Goal: Find specific page/section: Find specific page/section

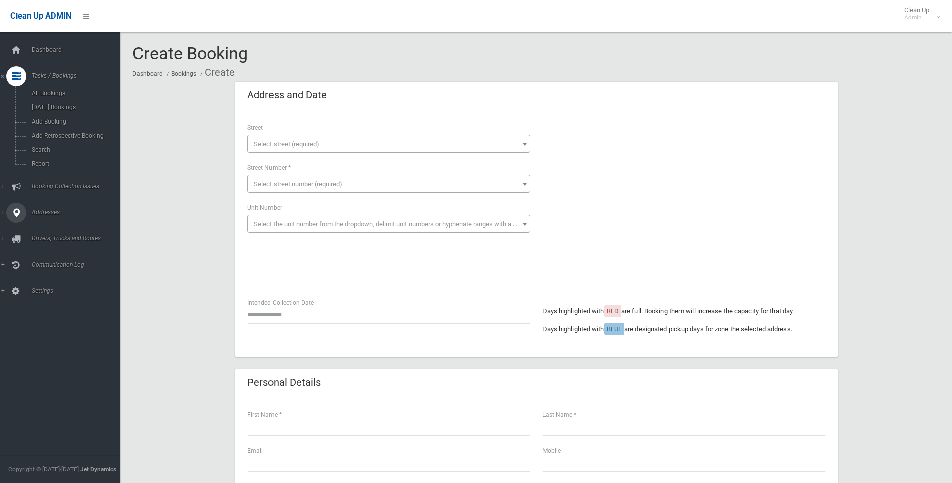
click at [41, 217] on link "Addresses" at bounding box center [64, 213] width 128 height 20
click at [34, 147] on span "All Addresses" at bounding box center [74, 145] width 91 height 7
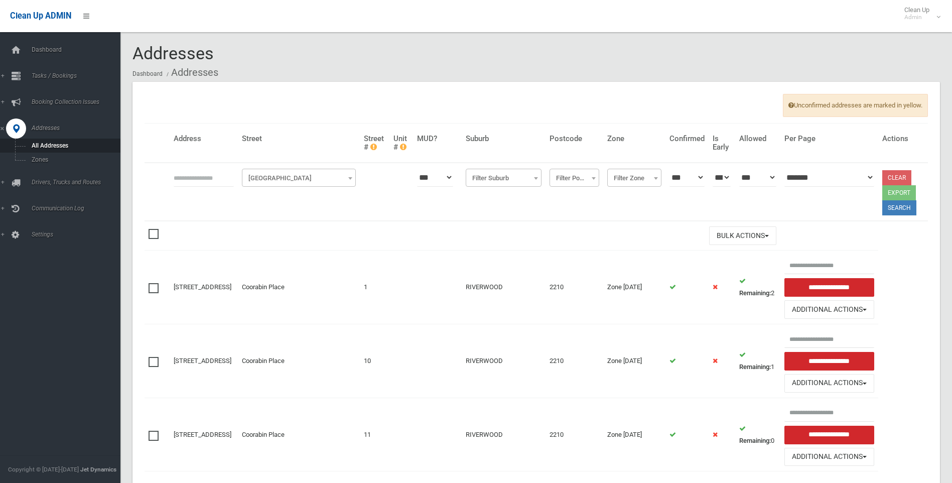
click at [209, 180] on input "text" at bounding box center [204, 177] width 60 height 19
type input "***"
click at [263, 181] on span "Filter Street" at bounding box center [298, 178] width 109 height 14
click at [69, 99] on span "Booking Collection Issues" at bounding box center [78, 101] width 99 height 7
click at [61, 79] on span "Tasks / Bookings" at bounding box center [78, 75] width 99 height 7
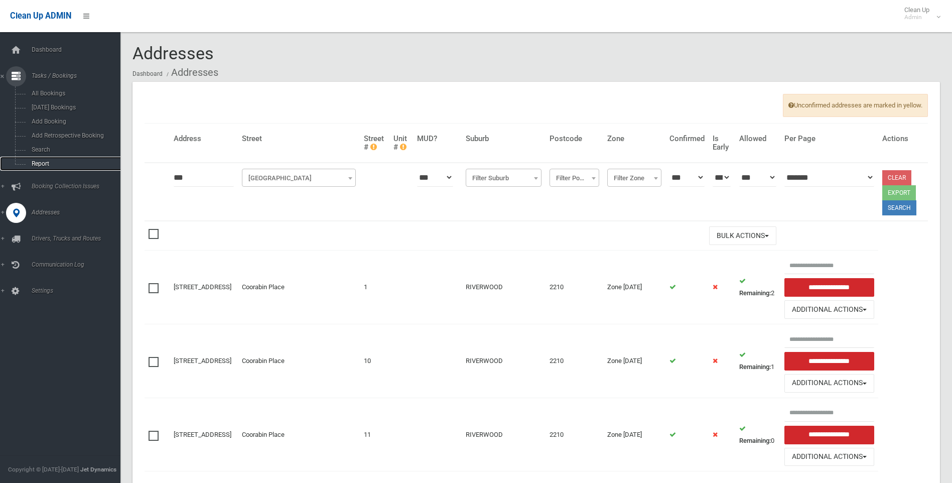
click at [56, 158] on link "Report" at bounding box center [64, 164] width 128 height 14
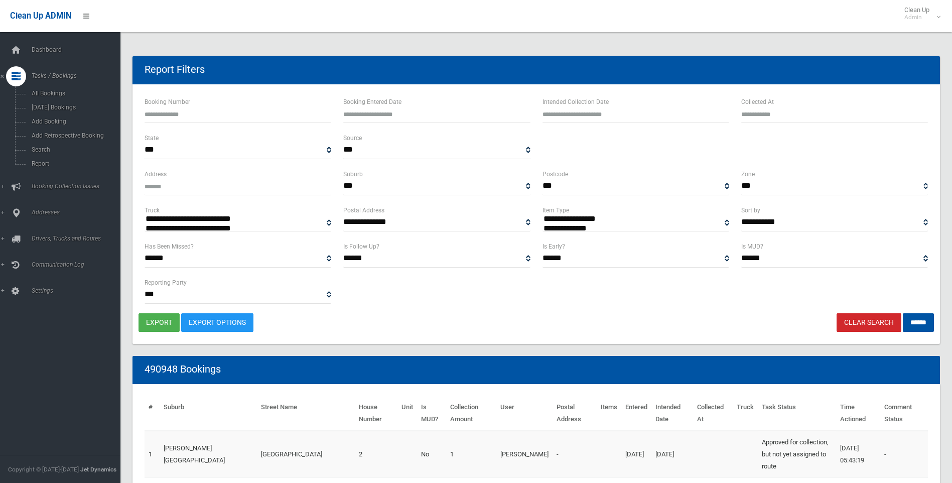
select select
click at [40, 155] on link "Search" at bounding box center [64, 150] width 128 height 14
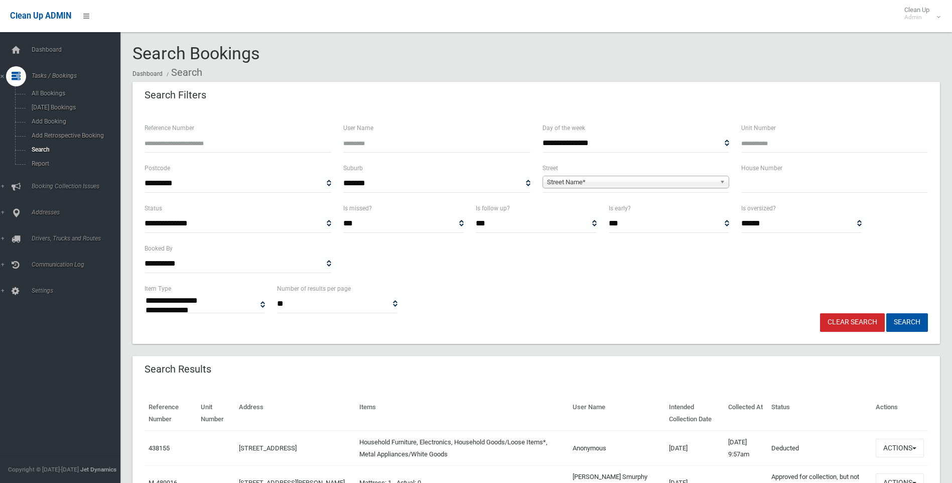
select select
click at [801, 182] on input "text" at bounding box center [834, 183] width 187 height 19
type input "***"
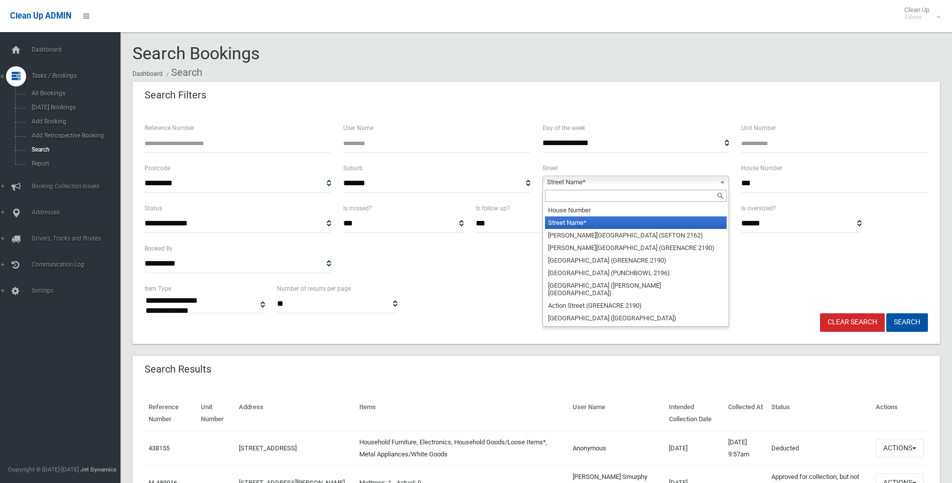
click at [685, 182] on span "Street Name*" at bounding box center [631, 182] width 169 height 12
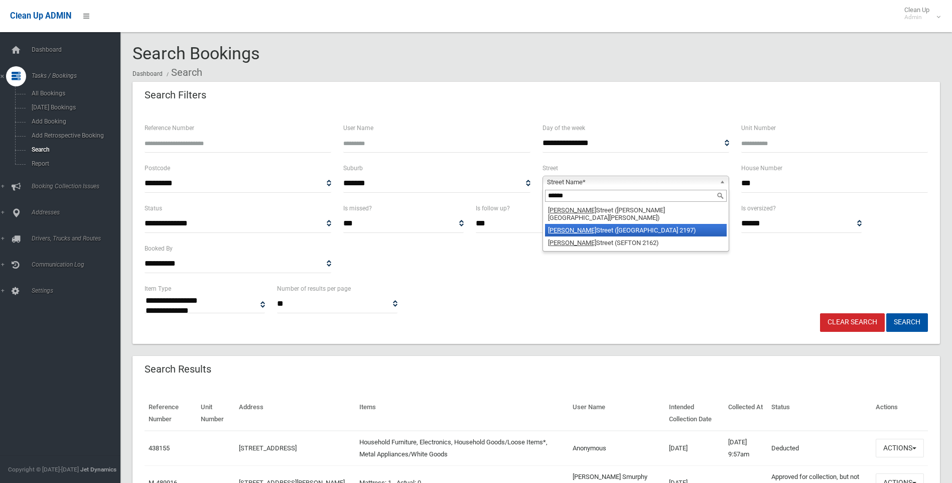
type input "******"
drag, startPoint x: 668, startPoint y: 219, endPoint x: 667, endPoint y: 206, distance: 13.1
click at [668, 224] on li "Hector Street (BASS HILL 2197)" at bounding box center [636, 230] width 182 height 13
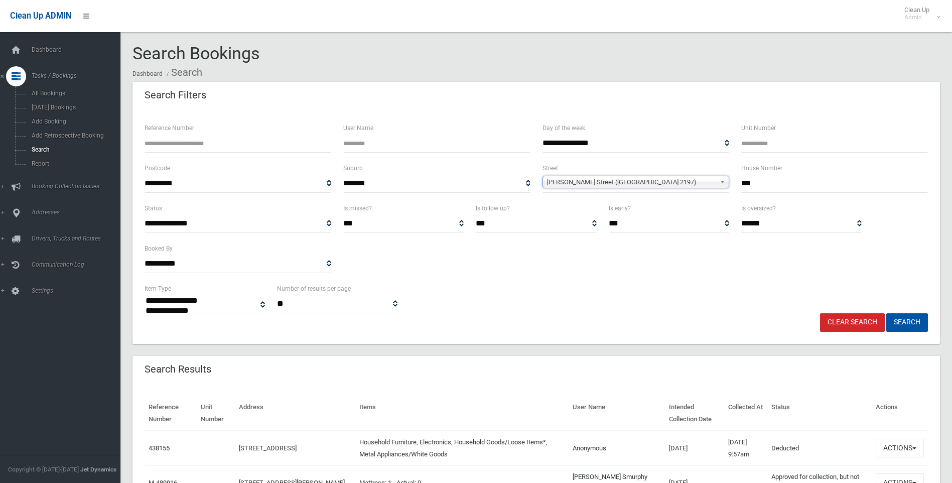
click at [662, 185] on span "[PERSON_NAME] Street ([GEOGRAPHIC_DATA] 2197)" at bounding box center [631, 182] width 169 height 12
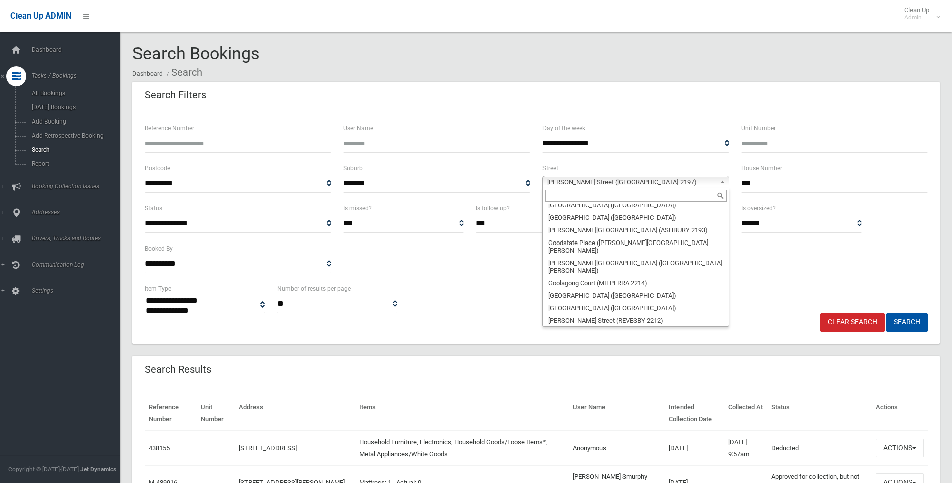
click at [656, 195] on input "text" at bounding box center [636, 196] width 182 height 12
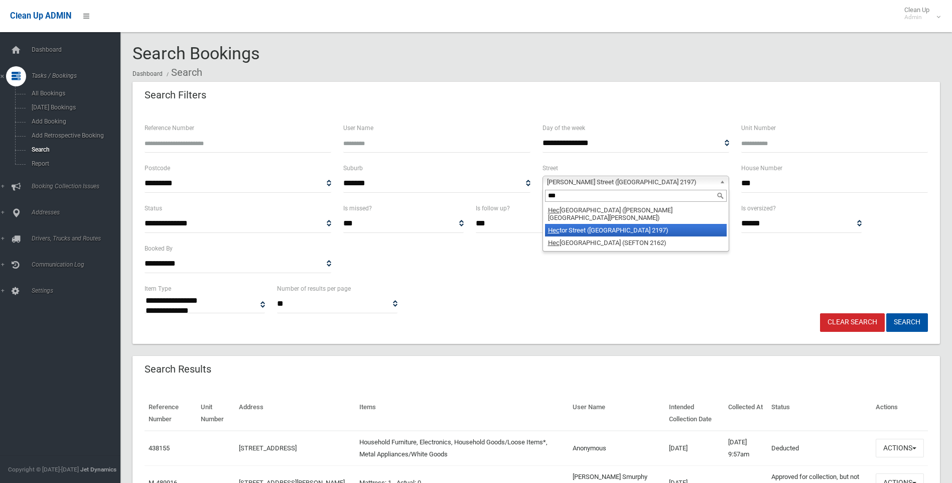
scroll to position [0, 0]
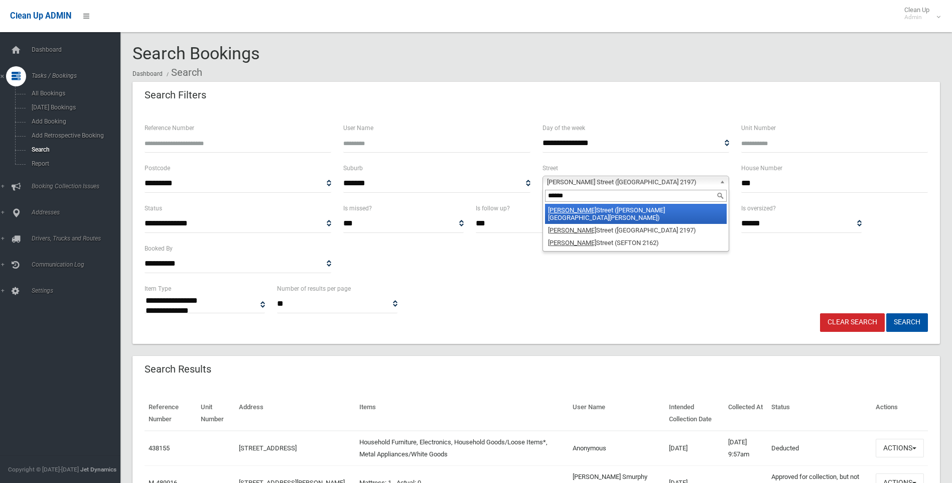
type input "******"
click at [647, 212] on li "Hector Street (CHESTER HILL 2162)" at bounding box center [636, 214] width 182 height 20
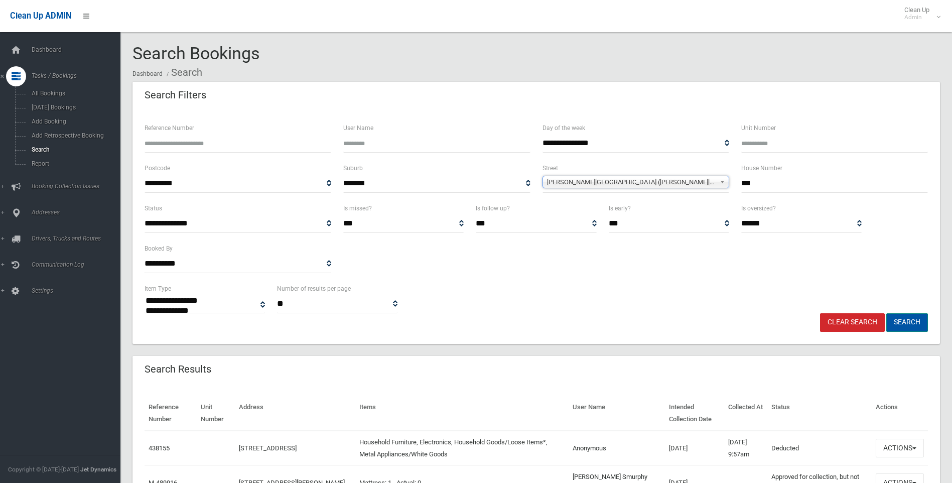
click at [906, 318] on button "Search" at bounding box center [907, 322] width 42 height 19
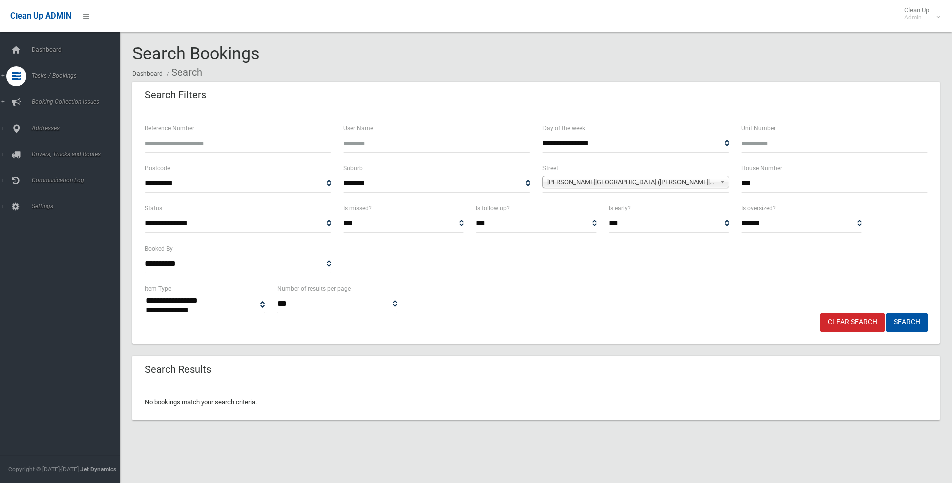
select select
click at [644, 177] on span "Hector Street (CHESTER HILL 2162)" at bounding box center [631, 182] width 169 height 12
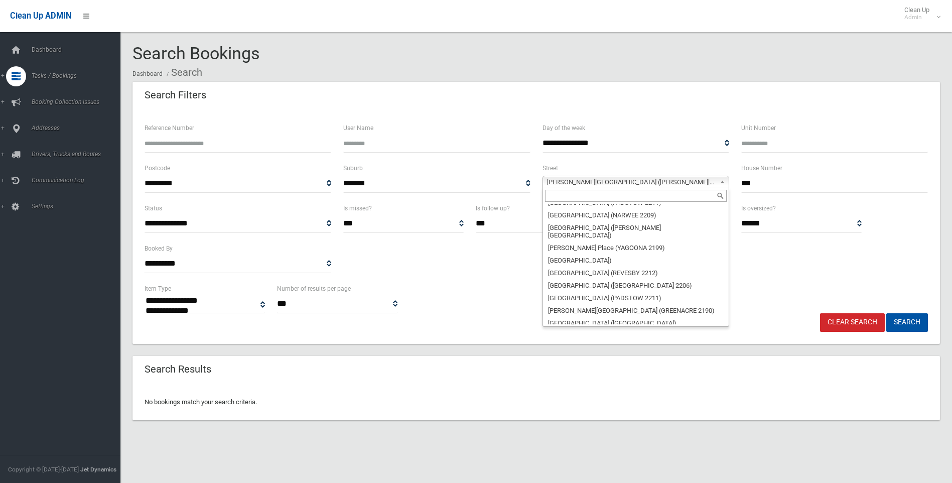
scroll to position [11429, 0]
click at [613, 135] on select "**********" at bounding box center [635, 143] width 187 height 19
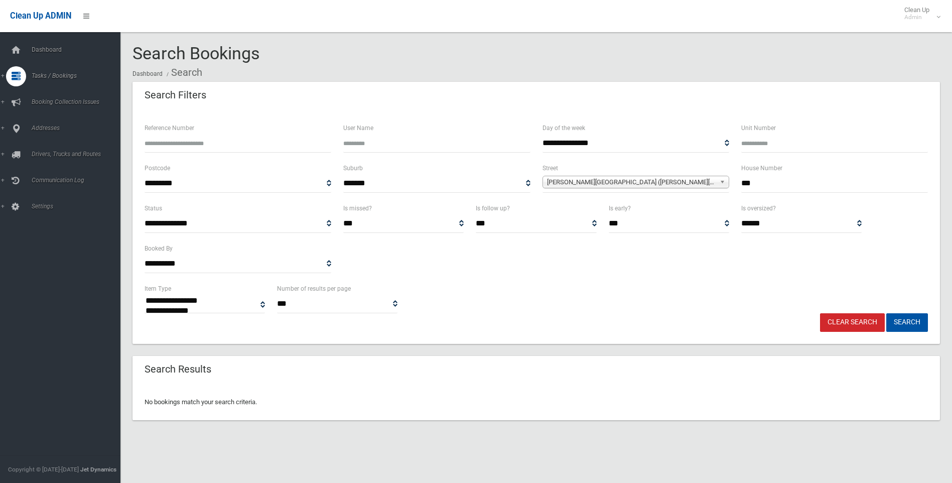
click at [627, 82] on div "Search Filters" at bounding box center [535, 96] width 807 height 28
click at [644, 183] on span "Hector Street (CHESTER HILL 2162)" at bounding box center [631, 182] width 169 height 12
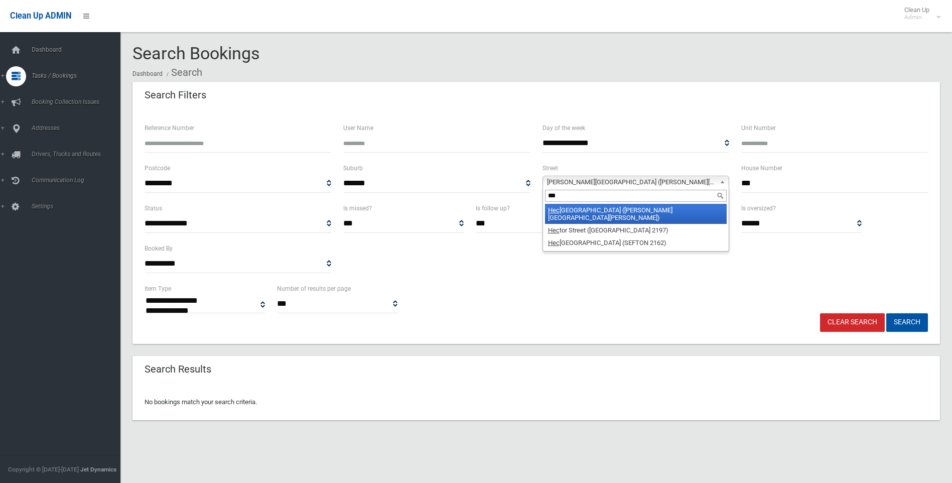
scroll to position [0, 0]
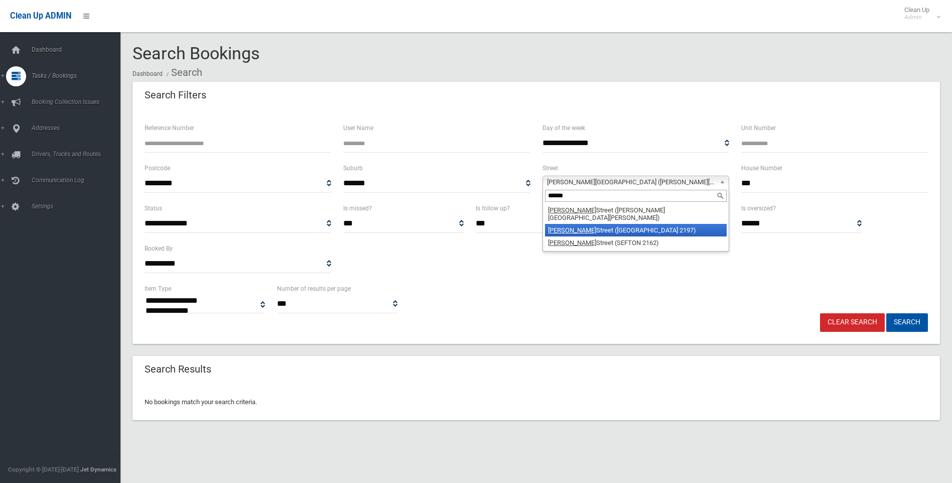
type input "******"
click at [624, 224] on li "Hector Street (BASS HILL 2197)" at bounding box center [636, 230] width 182 height 13
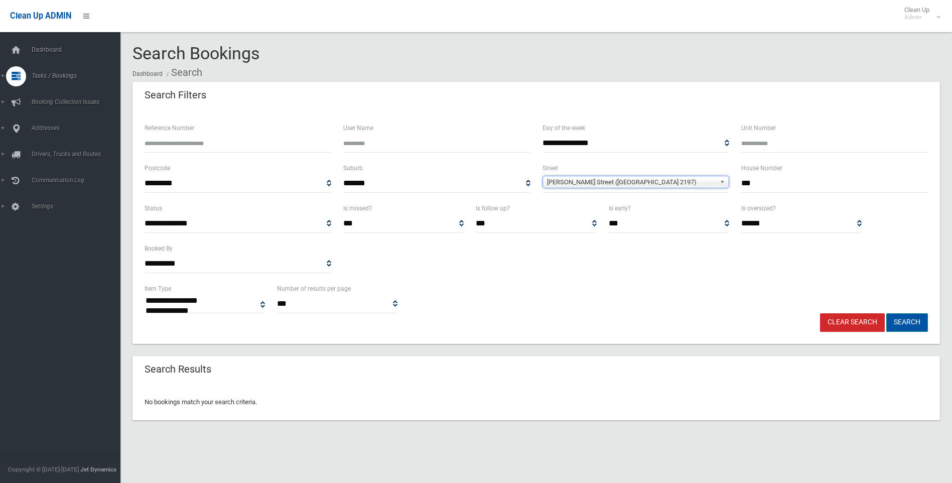
click at [911, 325] on button "Search" at bounding box center [907, 322] width 42 height 19
select select
